Goal: Find contact information: Find contact information

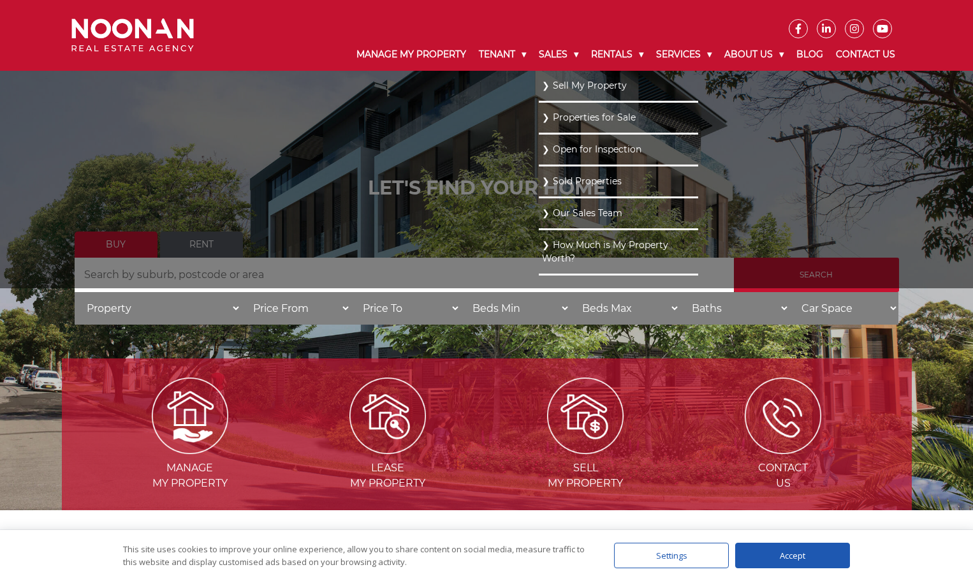
click at [555, 213] on link "Our Sales Team" at bounding box center [618, 213] width 153 height 17
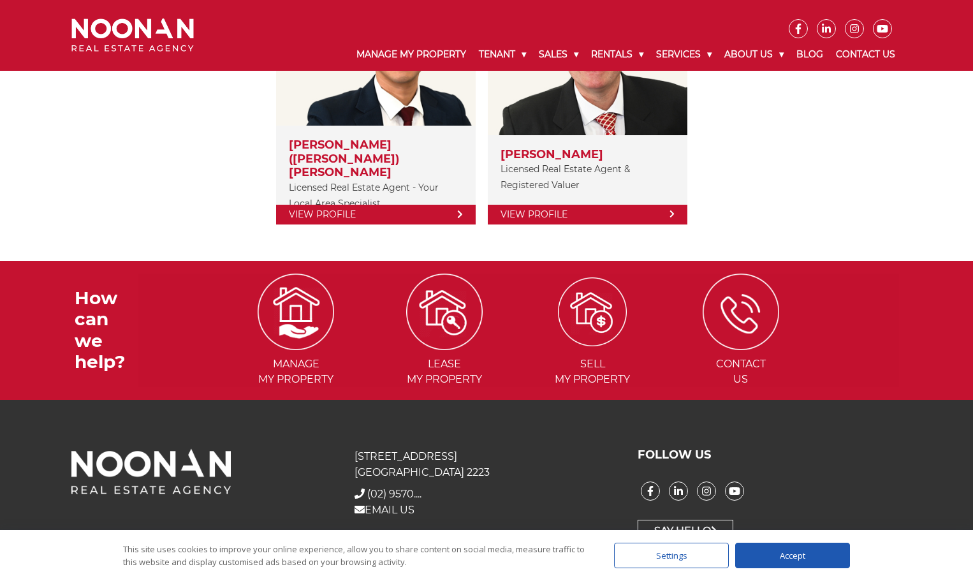
scroll to position [321, 0]
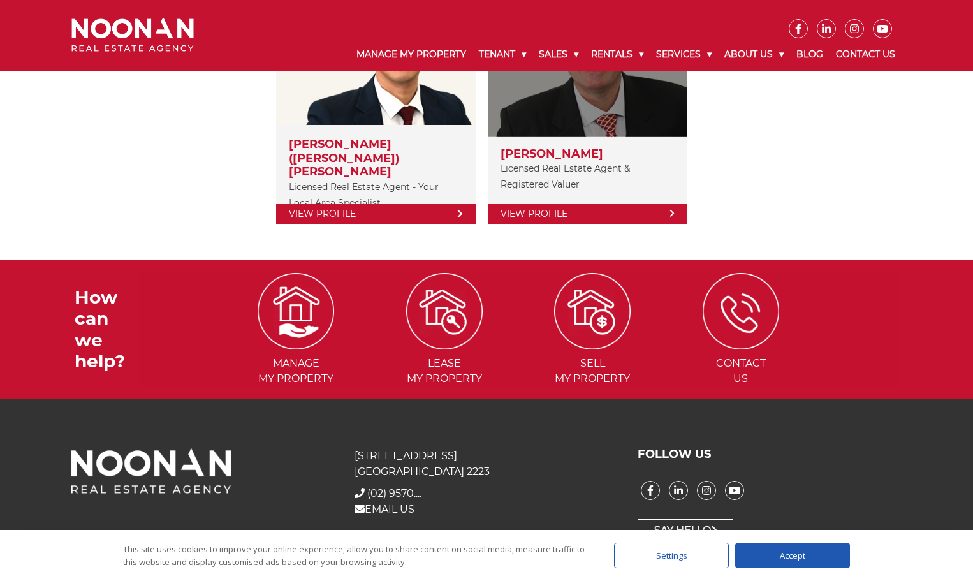
click at [668, 207] on link "View Profile" at bounding box center [587, 214] width 199 height 20
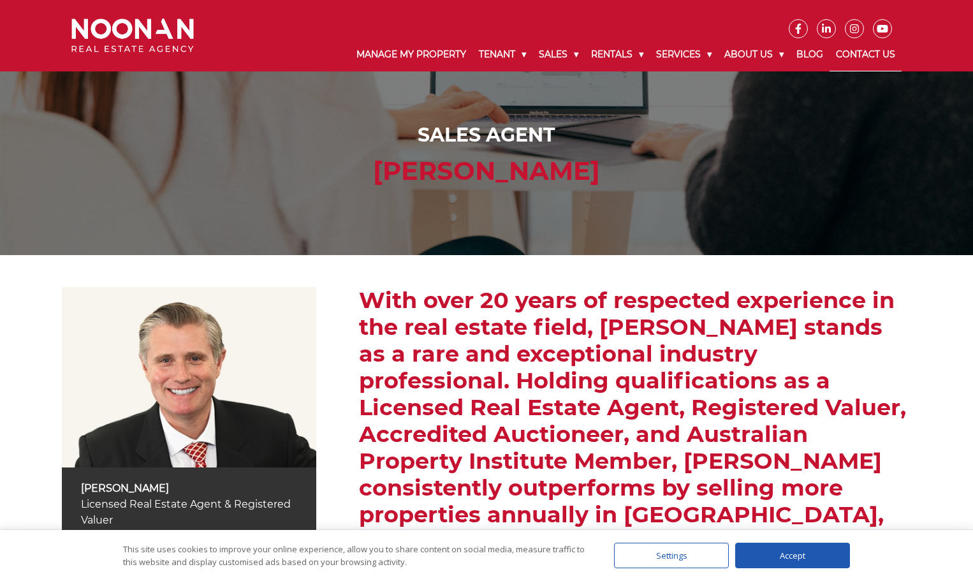
click at [881, 50] on link "Contact Us" at bounding box center [865, 54] width 72 height 33
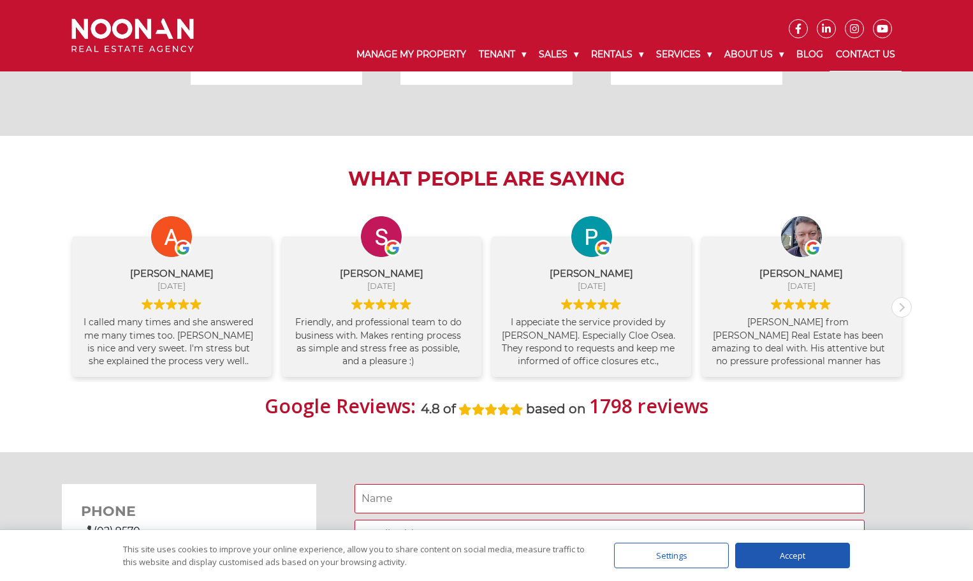
scroll to position [828, 0]
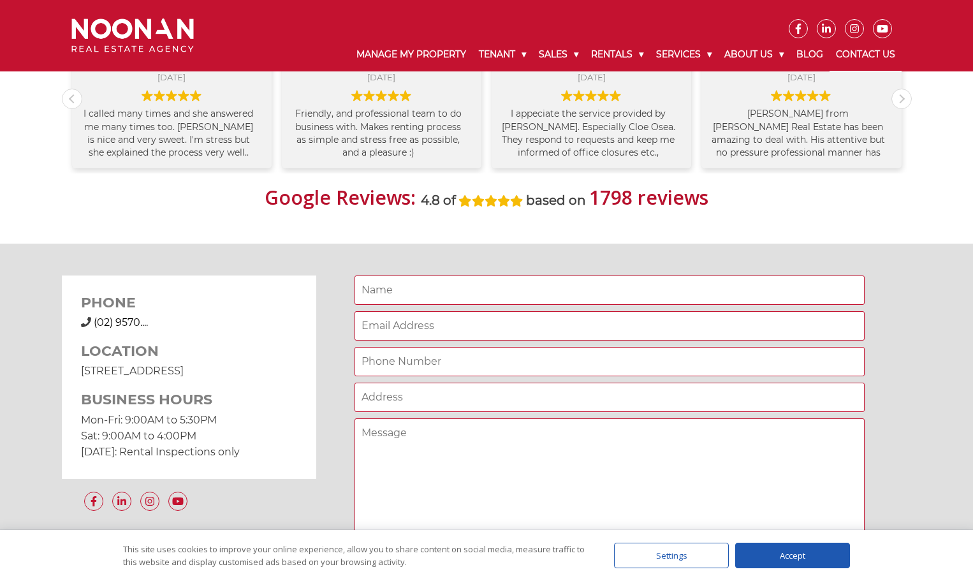
drag, startPoint x: 120, startPoint y: 317, endPoint x: 134, endPoint y: 324, distance: 16.5
click at [120, 317] on span "(02) 9570...." at bounding box center [121, 322] width 54 height 12
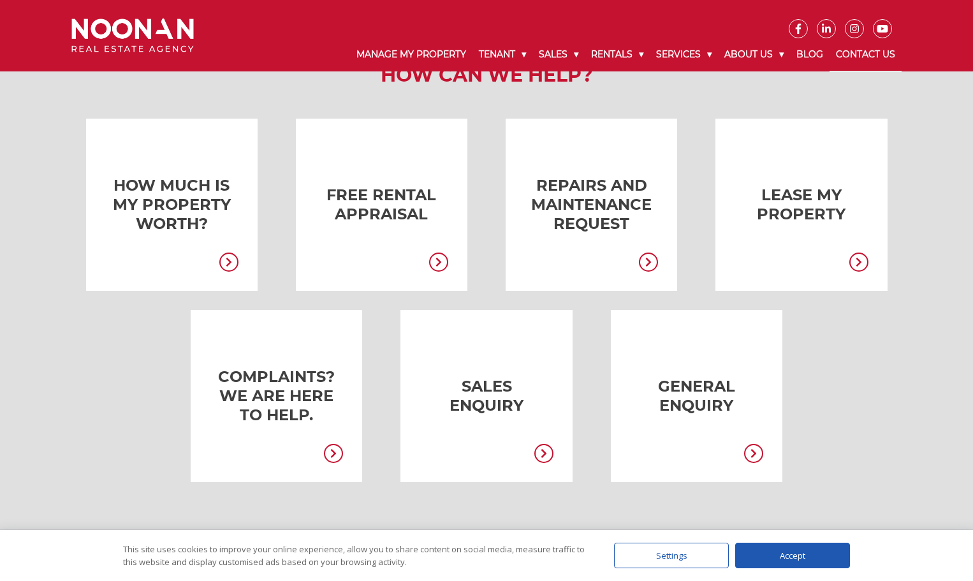
scroll to position [0, 0]
